Goal: Obtain resource: Download file/media

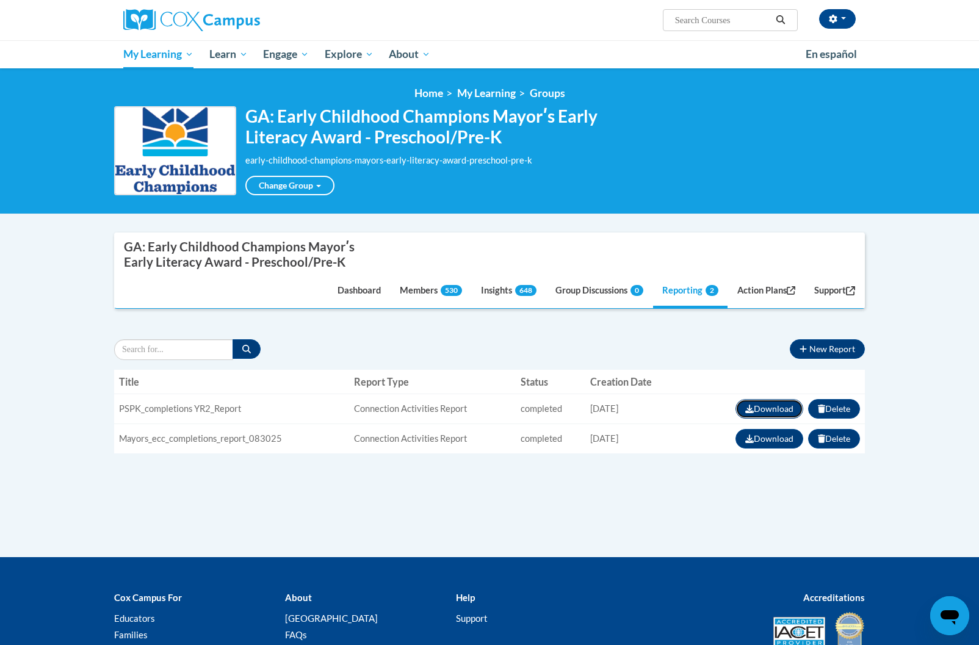
click at [769, 408] on button "Download" at bounding box center [769, 409] width 68 height 20
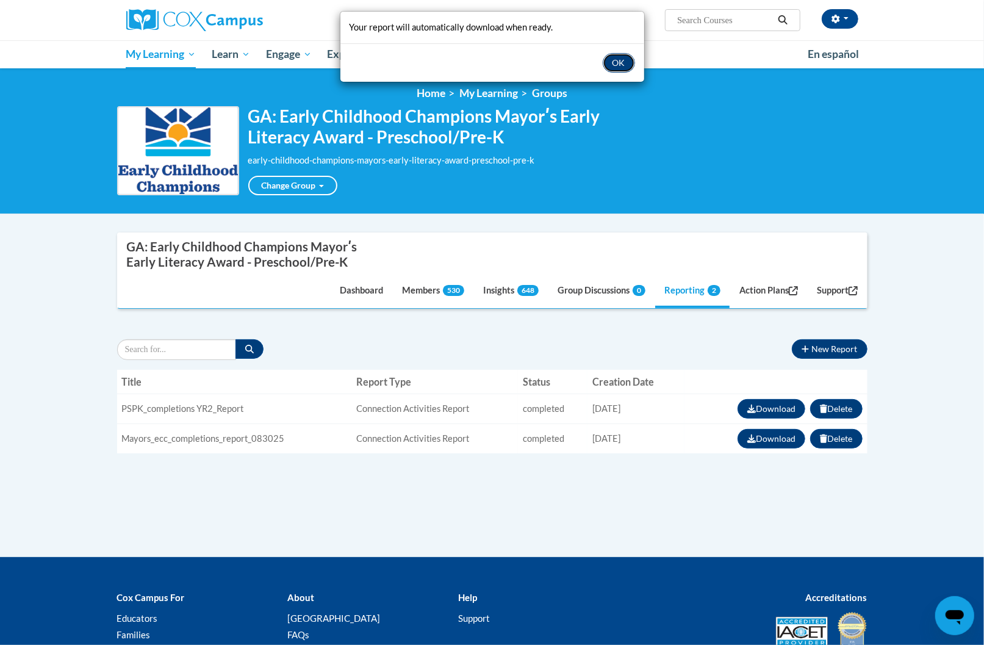
click at [626, 67] on button "OK" at bounding box center [619, 63] width 32 height 20
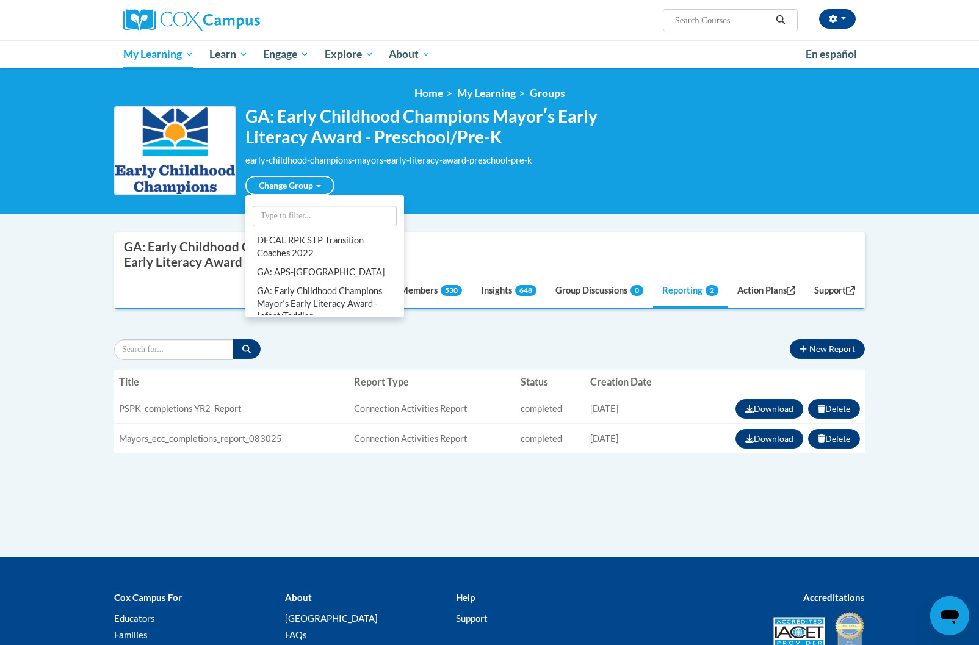
drag, startPoint x: 100, startPoint y: 509, endPoint x: 288, endPoint y: 189, distance: 371.5
click at [100, 509] on body "[PERSON_NAME] ([GEOGRAPHIC_DATA]/New_York UTC-04:00) My Profile Inbox Group Das…" at bounding box center [489, 379] width 979 height 759
click at [288, 189] on link "Change Group" at bounding box center [289, 186] width 89 height 20
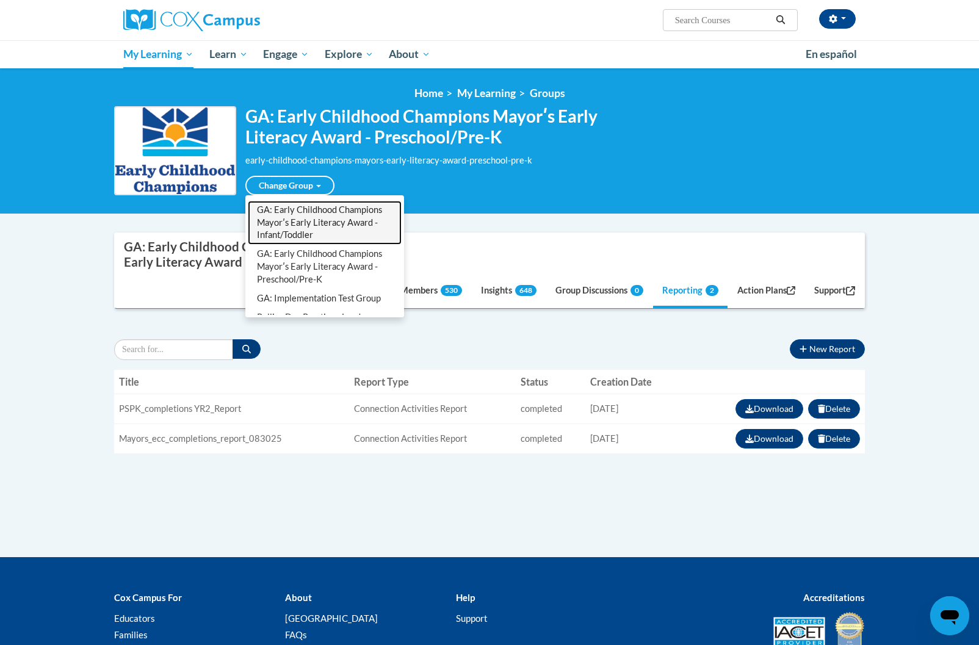
click at [322, 221] on link "GA: Early Childhood Champions Mayorʹs Early Literacy Award - Infant/Toddler" at bounding box center [325, 223] width 154 height 45
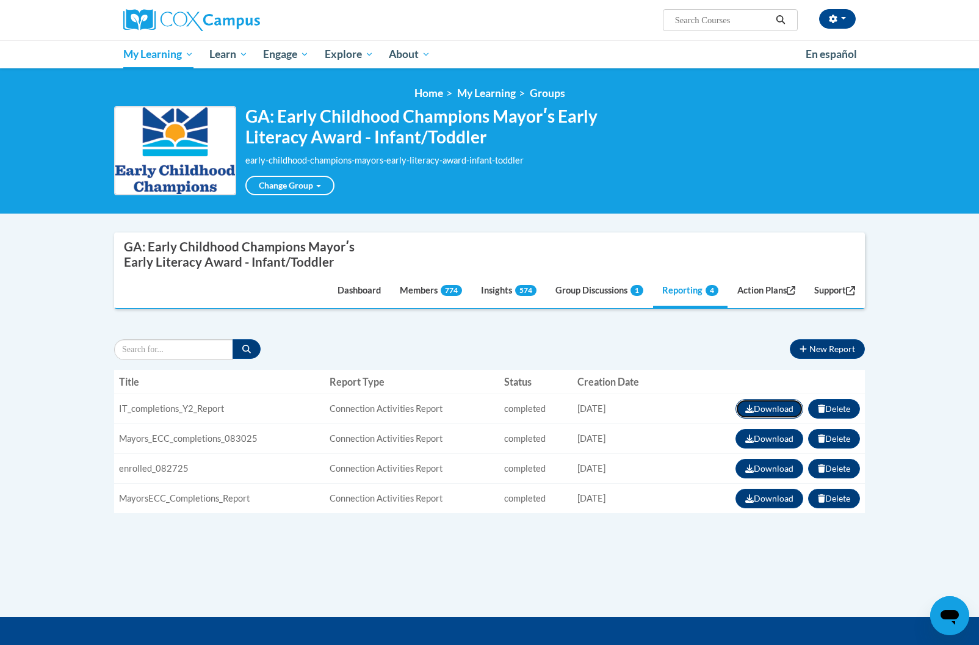
click at [762, 408] on button "Download" at bounding box center [769, 409] width 68 height 20
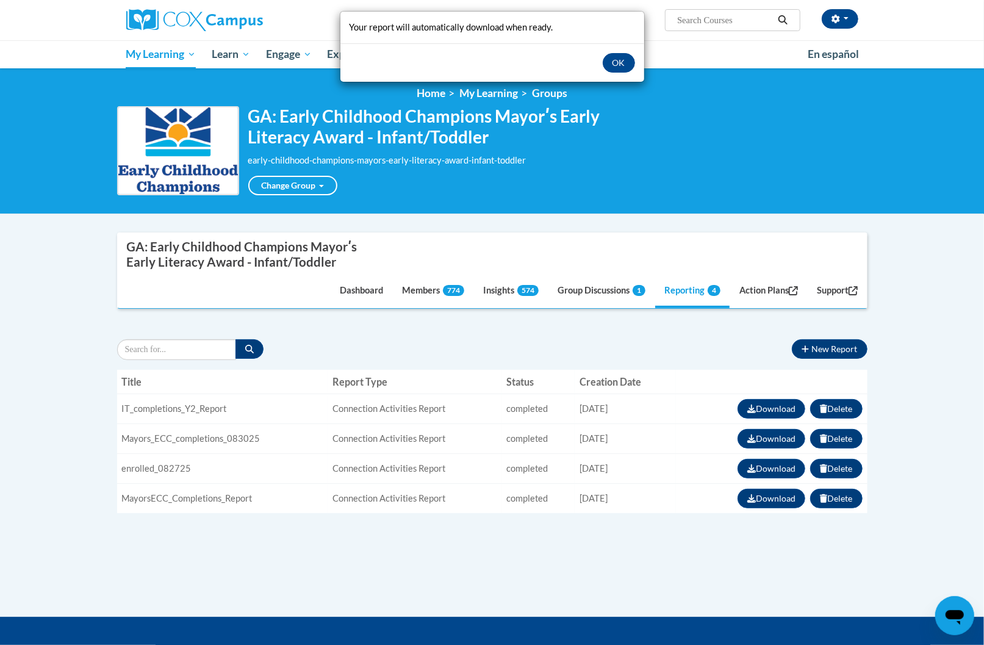
drag, startPoint x: 71, startPoint y: 45, endPoint x: 386, endPoint y: 61, distance: 315.4
click at [71, 44] on div "Your report will automatically download when ready. OK" at bounding box center [492, 322] width 984 height 645
click at [612, 57] on button "OK" at bounding box center [619, 63] width 32 height 20
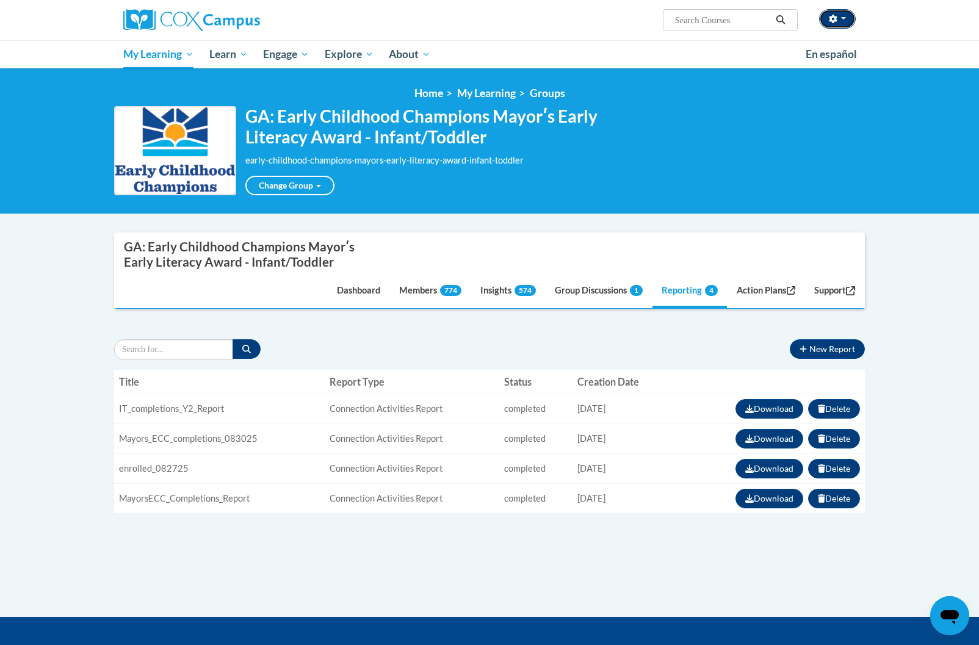
click at [833, 17] on icon "button" at bounding box center [833, 19] width 8 height 9
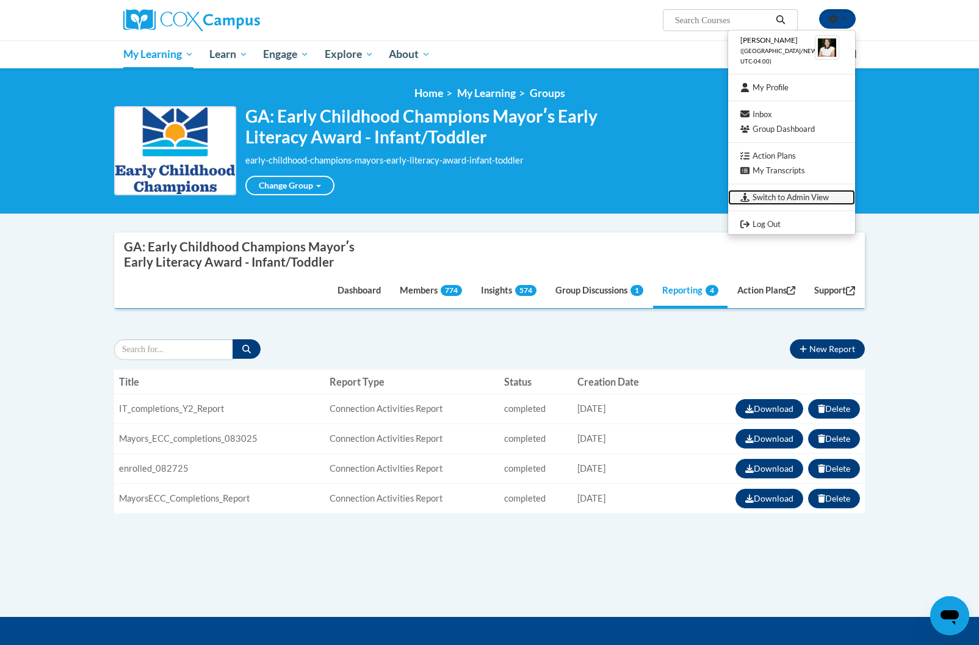
click at [789, 196] on link "Switch to Admin View" at bounding box center [791, 197] width 127 height 15
